Goal: Find contact information: Find contact information

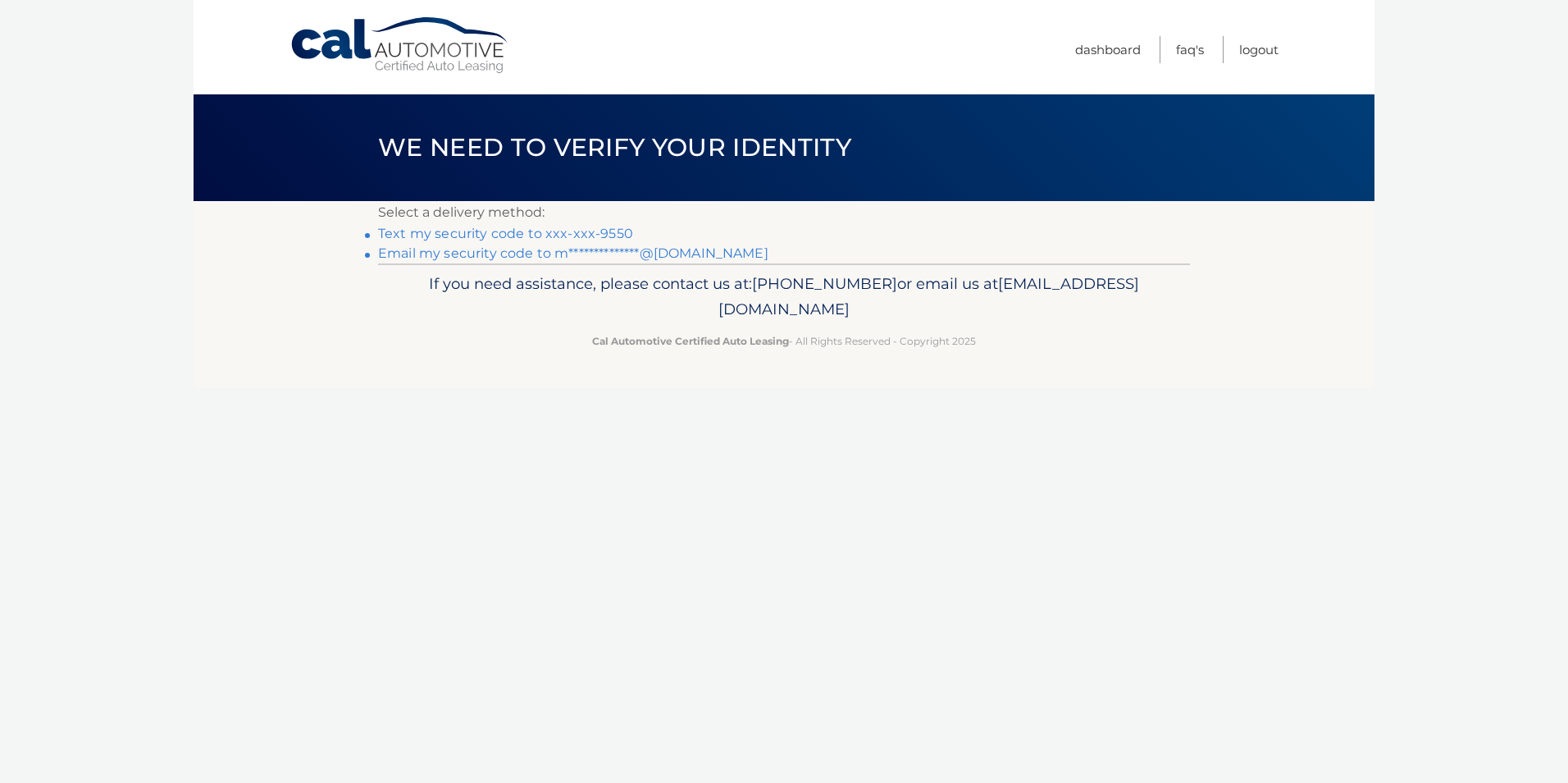
click at [576, 233] on link "Text my security code to xxx-xxx-9550" at bounding box center [505, 233] width 255 height 16
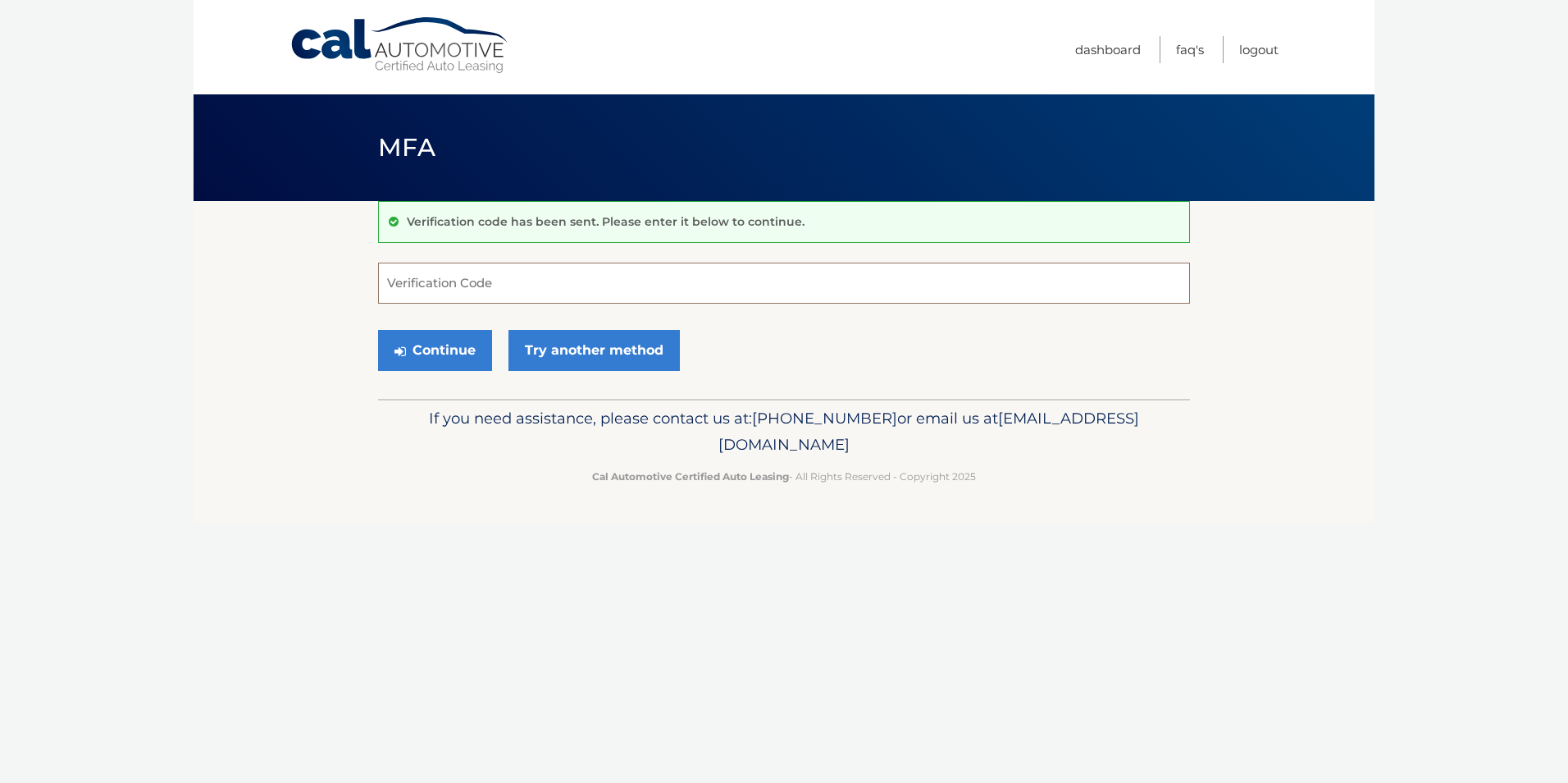
click at [512, 281] on input "Verification Code" at bounding box center [784, 283] width 811 height 41
type input "823547"
click at [449, 344] on button "Continue" at bounding box center [435, 351] width 114 height 41
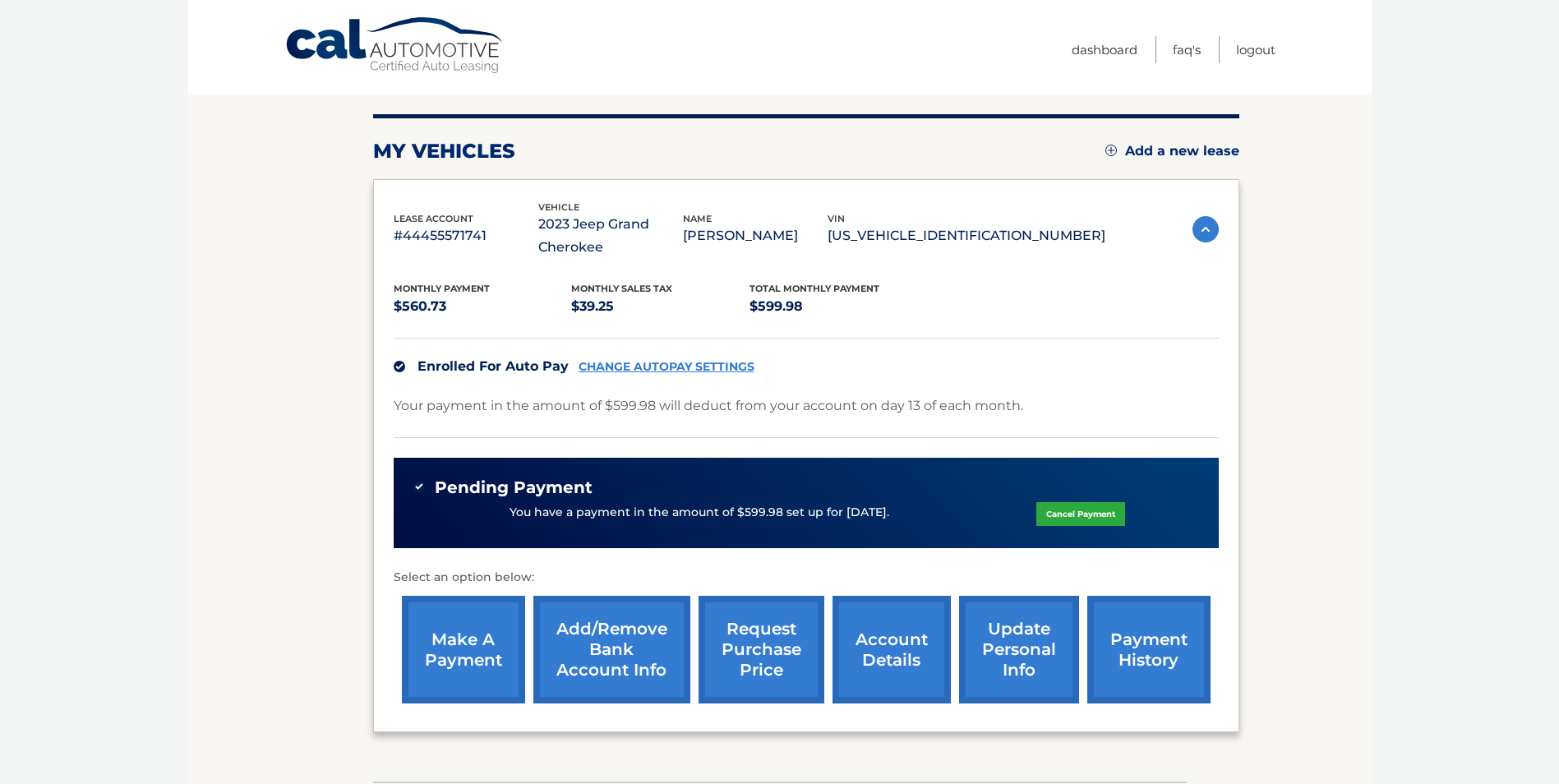
scroll to position [283, 0]
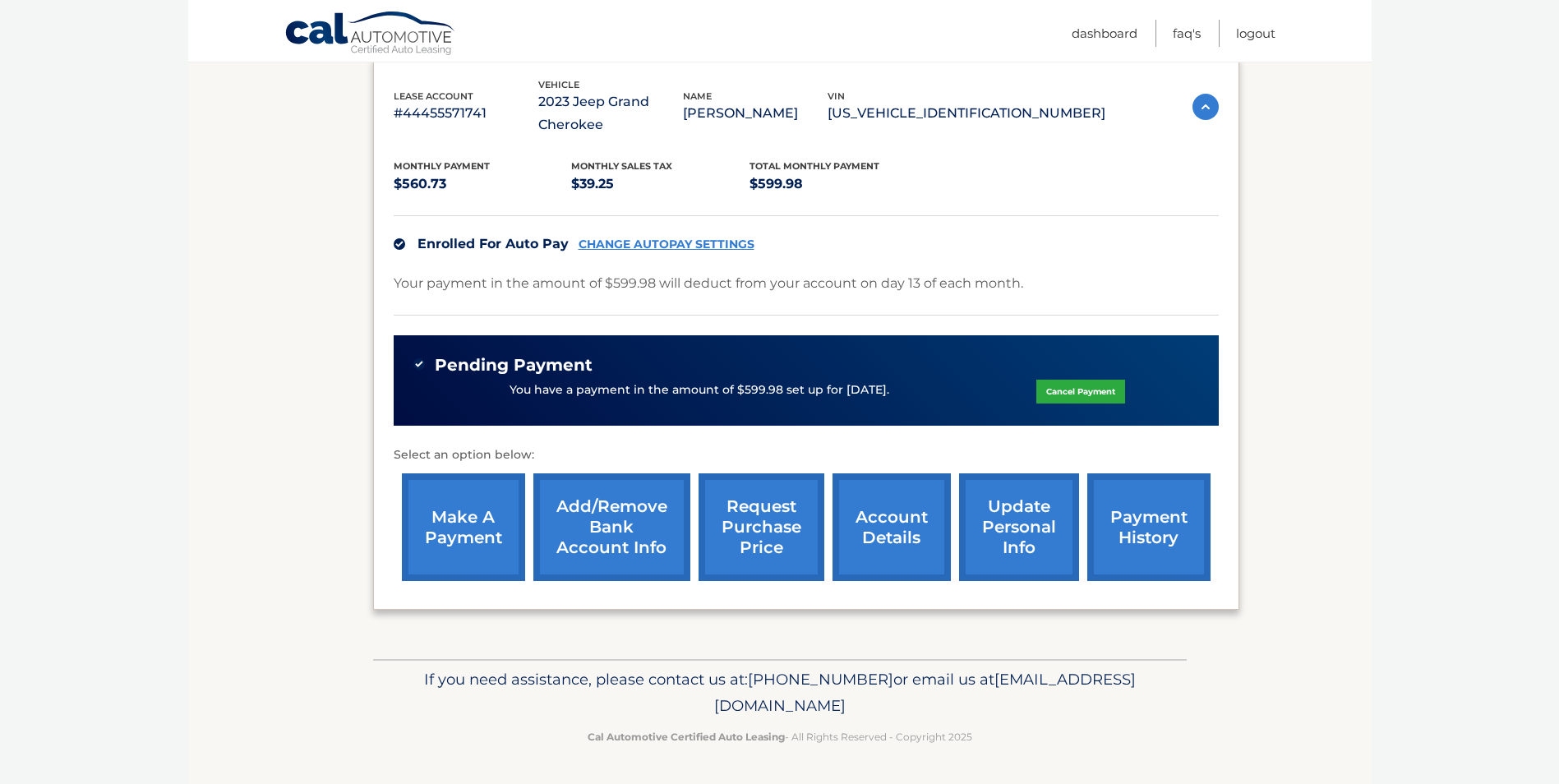
click at [859, 707] on span "[EMAIL_ADDRESS][DOMAIN_NAME]" at bounding box center [924, 692] width 422 height 46
drag, startPoint x: 927, startPoint y: 705, endPoint x: 608, endPoint y: 702, distance: 319.0
click at [608, 702] on p "If you need assistance, please contact us at: 609-807-3200 or email us at Custo…" at bounding box center [780, 692] width 793 height 53
copy span "[EMAIL_ADDRESS][DOMAIN_NAME]"
